Goal: Navigation & Orientation: Find specific page/section

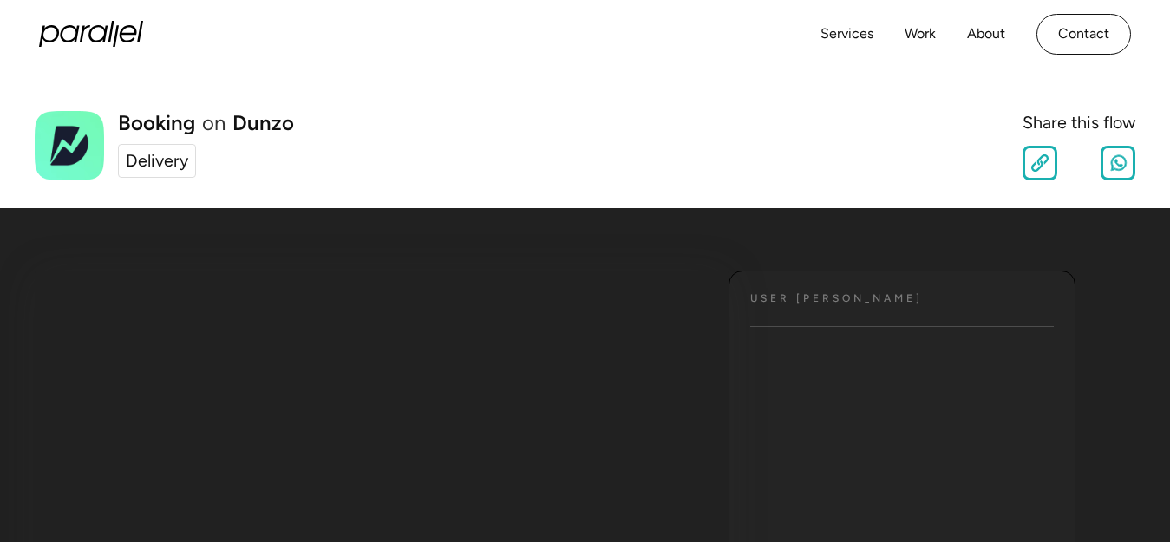
click at [169, 169] on div "Delivery" at bounding box center [157, 161] width 62 height 26
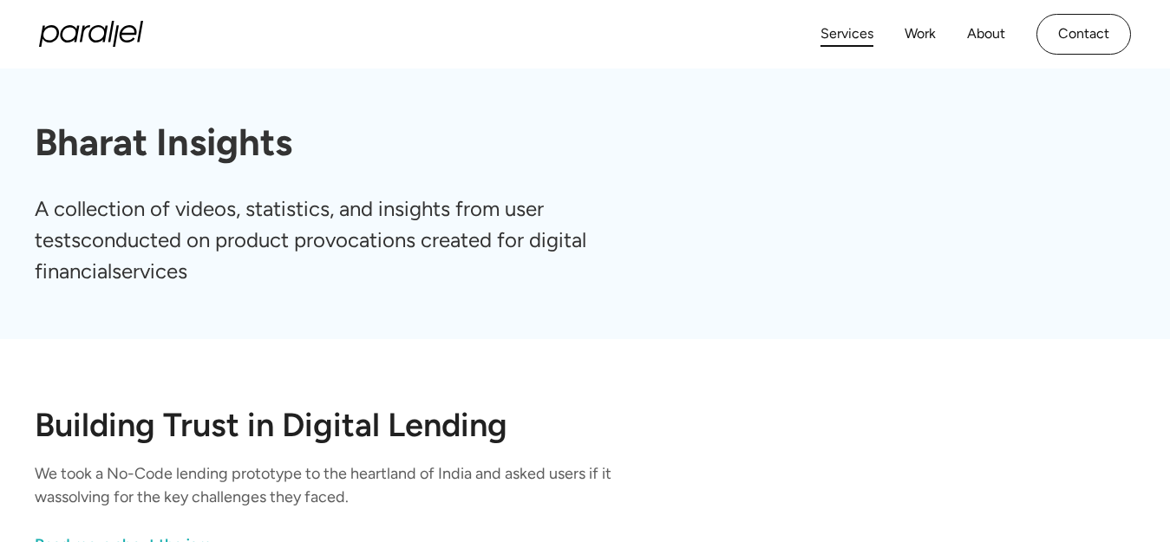
click at [865, 25] on link "Services" at bounding box center [846, 34] width 53 height 25
